Goal: Navigation & Orientation: Find specific page/section

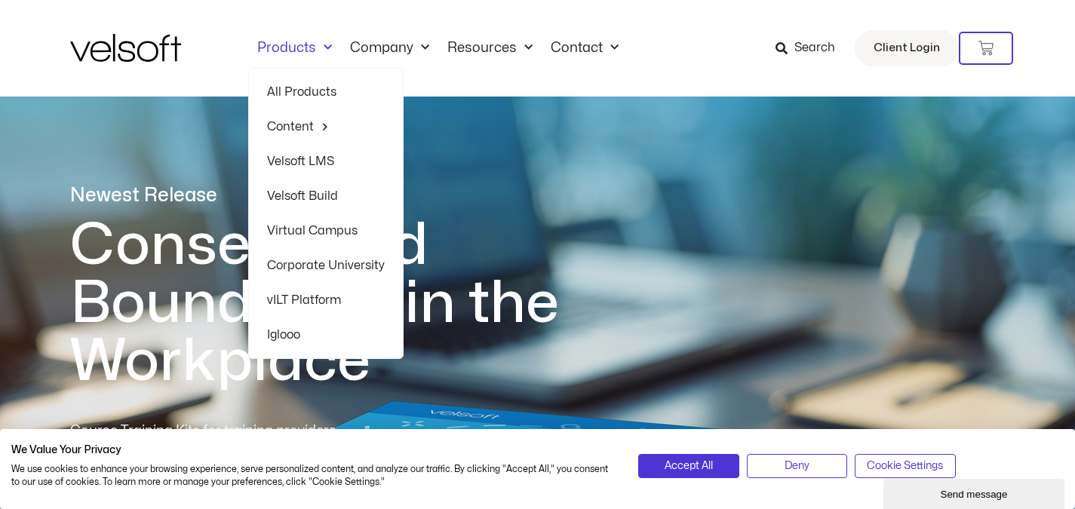
click at [304, 160] on link "Velsoft LMS" at bounding box center [326, 161] width 118 height 35
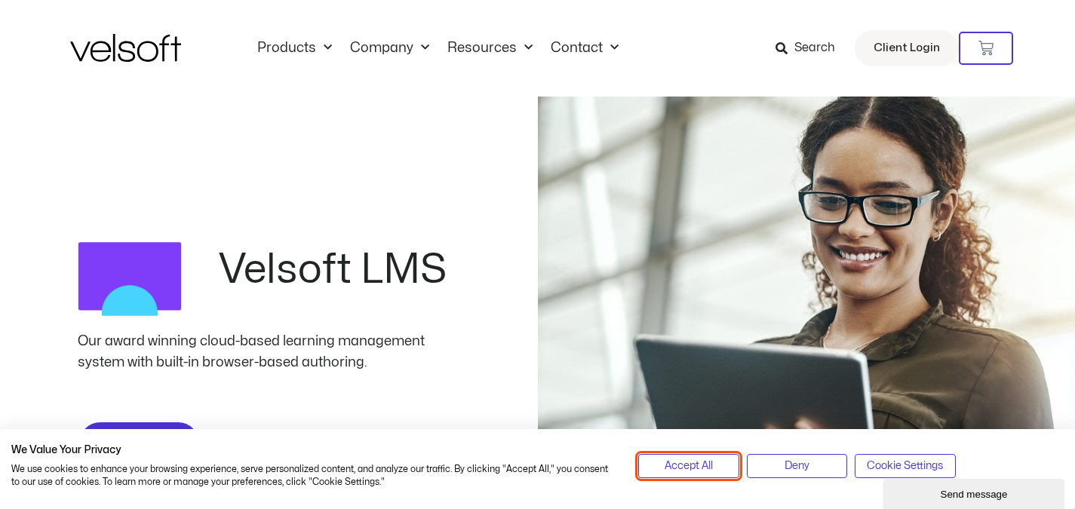
click at [687, 465] on span "Accept All" at bounding box center [689, 466] width 48 height 17
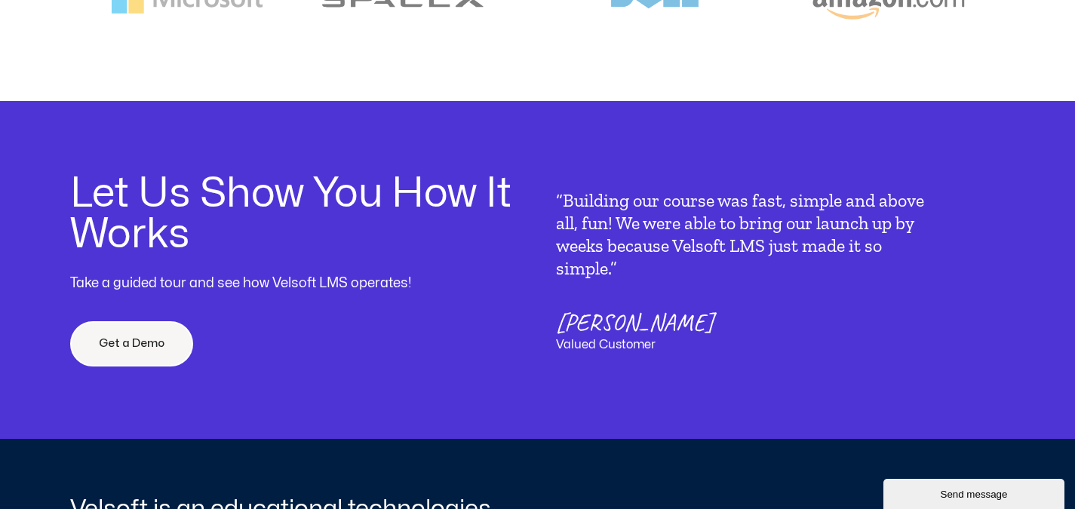
scroll to position [4314, 0]
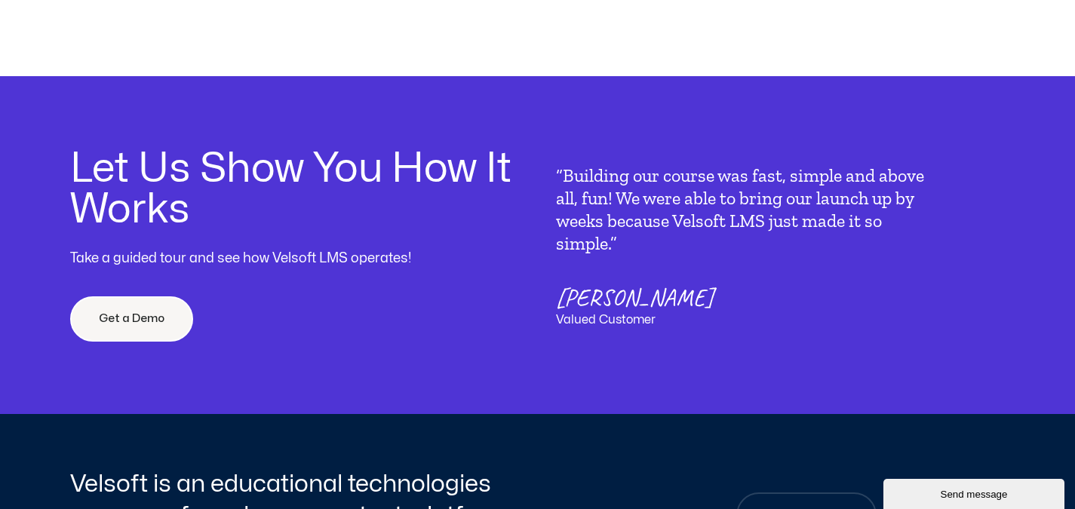
click at [441, 154] on h2 "Let Us Show You How It Works" at bounding box center [295, 189] width 450 height 81
